Goal: Contribute content: Add original content to the website for others to see

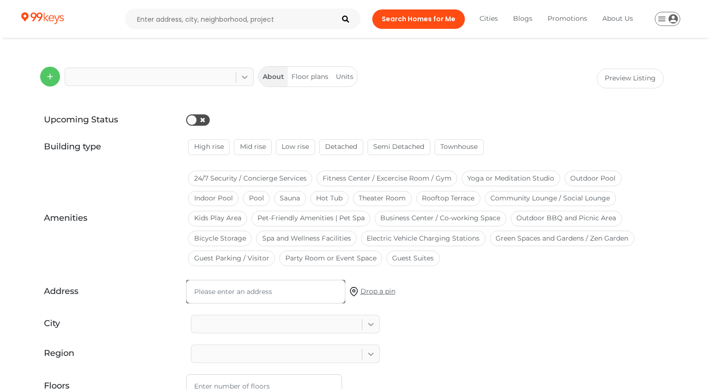
type input "10"
type input "[DATE]"
type textarea "Contemporary Loft Style Condominiums Coming To [GEOGRAPHIC_DATA], [GEOGRAPHIC_D…"
type textarea "- Right to lease during occupancy and option to assign at $0 (only legal fees w…"
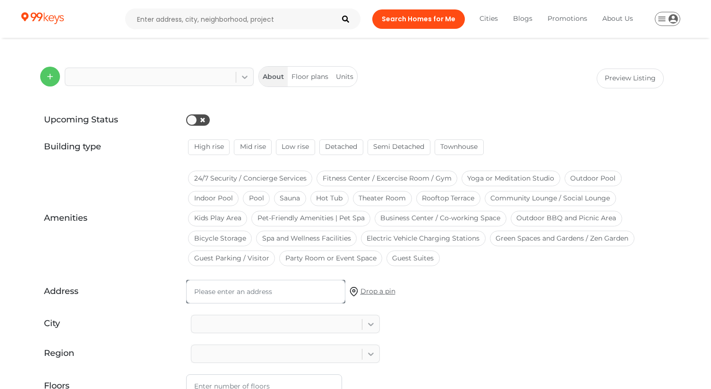
type textarea "10K at Signing || Balance of 5% at 30 days || 2.5% at 180 days || 2.5% at 300 d…"
type textarea "$0.76 per square foot - Heat, Building Insurance, Common Elements"
type input "$0.76"
type input "10"
type textarea "all"
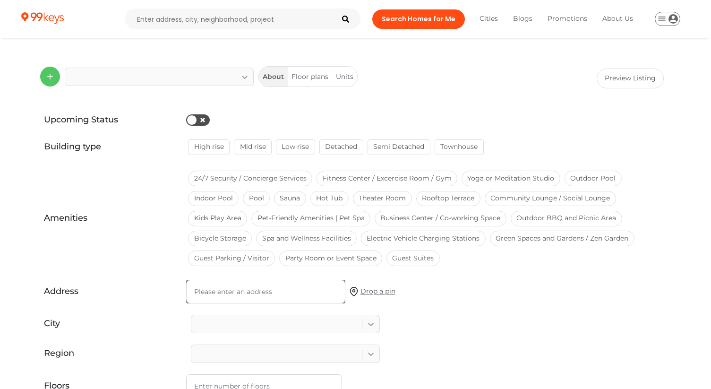
type input "59900"
type input "5"
type input "3950"
checkbox input "true"
type input "[STREET_ADDRESS],"
